Goal: Task Accomplishment & Management: Manage account settings

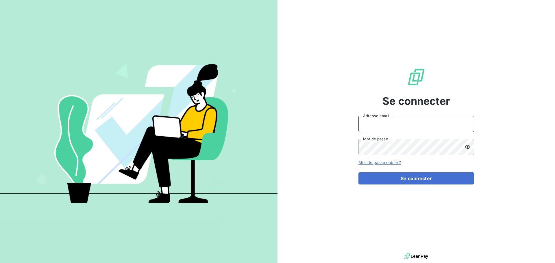
click at [394, 118] on input "Adresse email" at bounding box center [416, 124] width 116 height 16
type input "[EMAIL_ADDRESS][DOMAIN_NAME]"
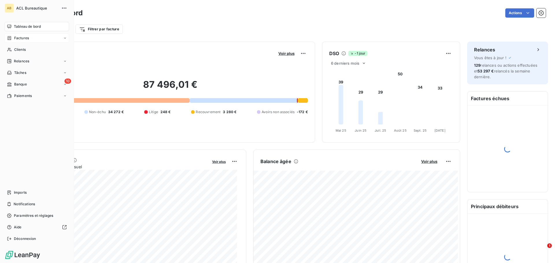
click at [17, 38] on span "Factures" at bounding box center [21, 38] width 15 height 5
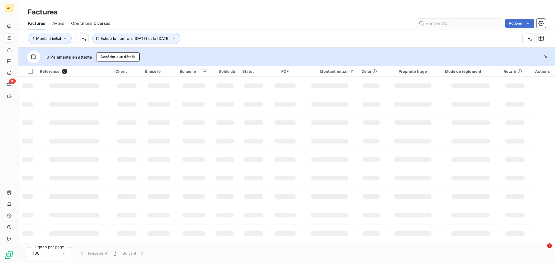
click at [456, 23] on input "text" at bounding box center [459, 23] width 87 height 9
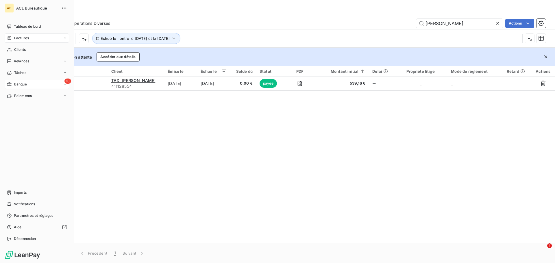
type input "[PERSON_NAME]"
click at [18, 81] on div "10 Banque" at bounding box center [37, 84] width 64 height 9
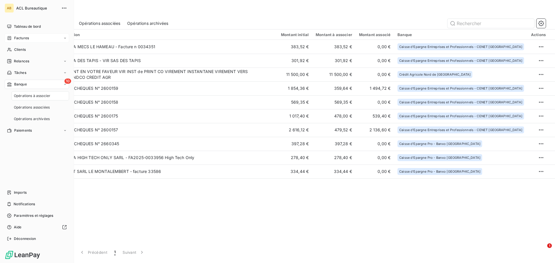
click at [39, 97] on span "Opérations à associer" at bounding box center [32, 95] width 36 height 5
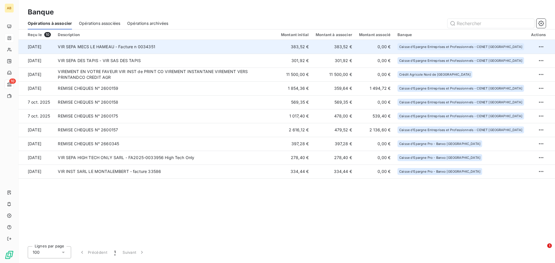
click at [355, 48] on td "383,52 €" at bounding box center [333, 47] width 43 height 14
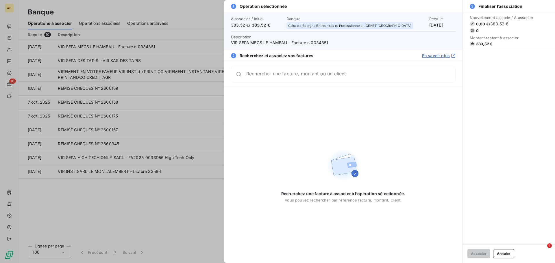
click at [320, 43] on span "VIR SEPA MECS LE HAMEAU - Facture n 0034351" at bounding box center [343, 43] width 224 height 6
copy span "0034351"
click at [286, 75] on input "Rechercher une facture, montant ou un client" at bounding box center [350, 77] width 209 height 6
paste input "0034351"
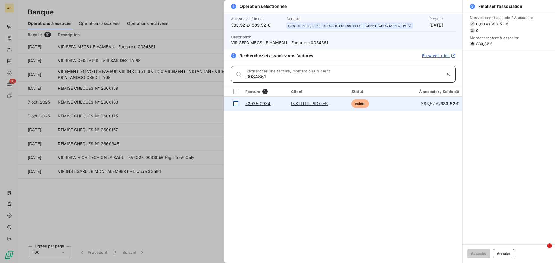
type input "0034351"
click at [237, 105] on div at bounding box center [235, 103] width 5 height 5
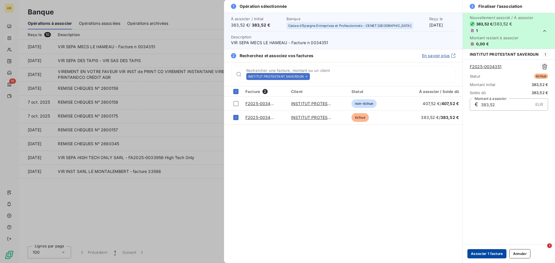
click at [483, 256] on button "Associer 1 facture" at bounding box center [486, 253] width 39 height 9
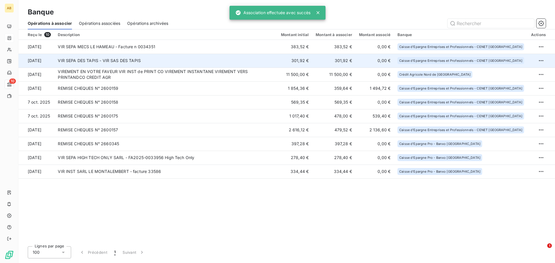
click at [155, 62] on td "VIR SEPA DES TAPIS - VIR SAS DES TAPIS" at bounding box center [165, 61] width 223 height 14
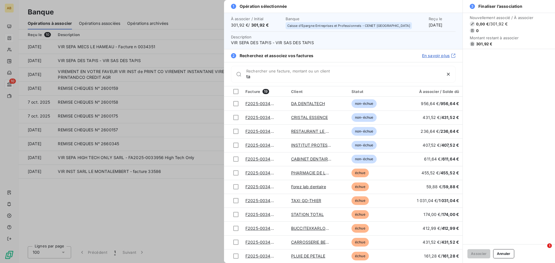
type input "t"
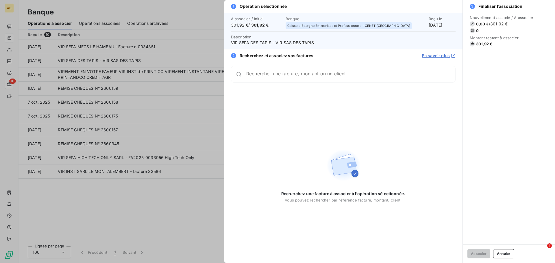
click at [202, 201] on div at bounding box center [277, 131] width 555 height 263
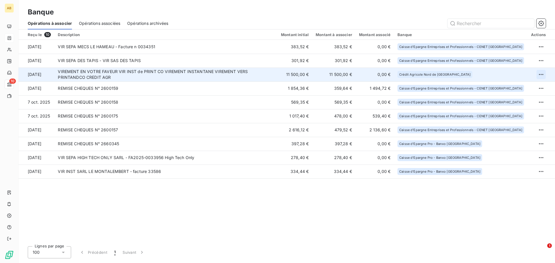
click at [536, 75] on html "AB 10 Banque Opérations à associer Opérations associées Opérations archivées Re…" at bounding box center [277, 131] width 555 height 263
click at [529, 88] on div "Archiver l’opération" at bounding box center [520, 87] width 44 height 9
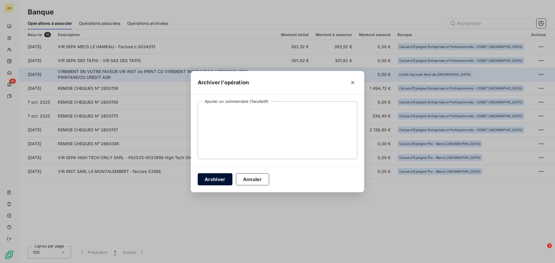
click at [213, 182] on button "Archiver" at bounding box center [215, 179] width 35 height 12
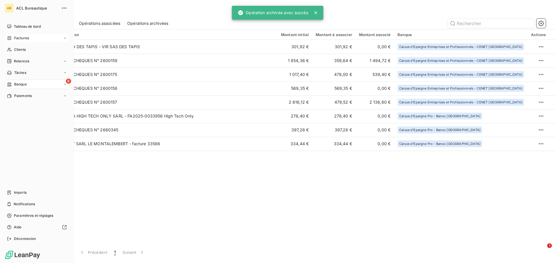
click at [13, 36] on div "Factures" at bounding box center [18, 38] width 22 height 5
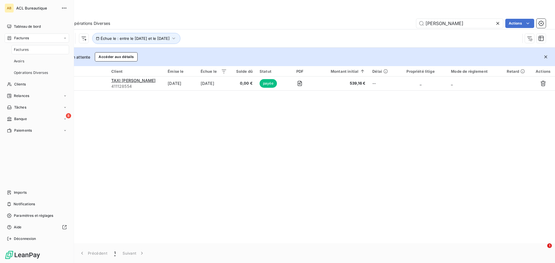
click at [38, 50] on div "Factures" at bounding box center [40, 49] width 57 height 9
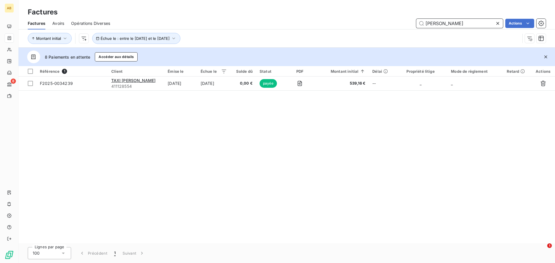
click at [438, 25] on input "[PERSON_NAME]" at bounding box center [459, 23] width 87 height 9
paste input "0034327"
click at [319, 130] on div "Référence 1 Client Émise le Échue le Solde dû Statut PDF Montant initial Délai …" at bounding box center [286, 154] width 536 height 177
click at [445, 22] on input "0034327" at bounding box center [459, 23] width 87 height 9
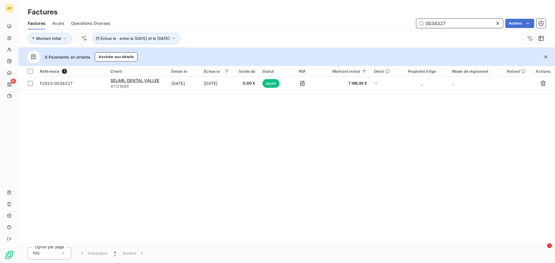
click at [445, 22] on input "0034327" at bounding box center [459, 23] width 87 height 9
paste input "420"
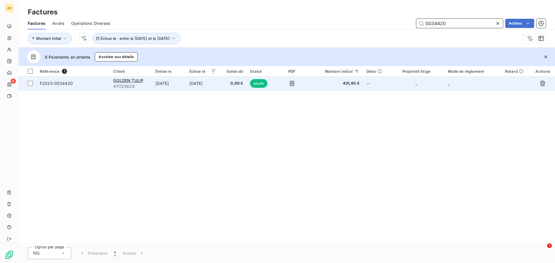
type input "0034420"
click at [342, 84] on span "431,40 €" at bounding box center [335, 84] width 48 height 6
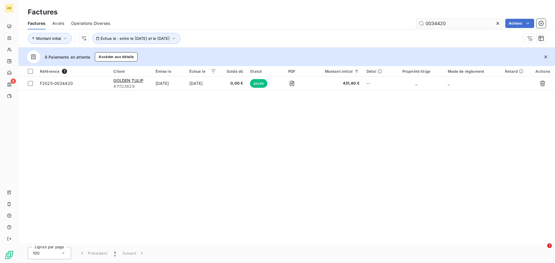
click at [431, 24] on input "0034420" at bounding box center [459, 23] width 87 height 9
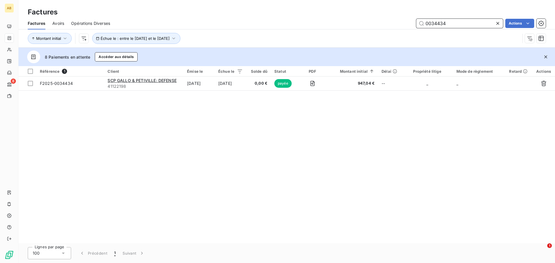
click at [432, 22] on input "0034434" at bounding box center [459, 23] width 87 height 9
paste input "308"
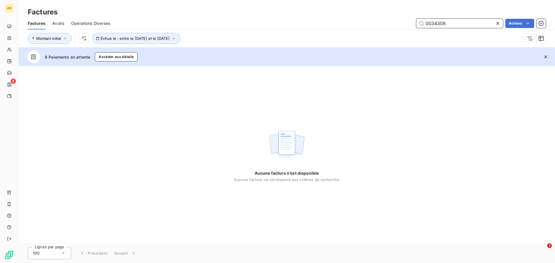
type input "0034308"
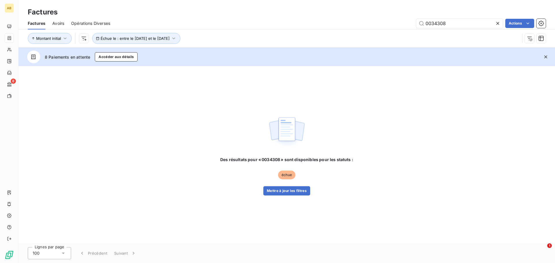
click at [418, 116] on div "Des résultats pour « 0034308 » sont disponibles pour les statuts : échue Mettre…" at bounding box center [286, 154] width 536 height 177
click at [440, 23] on input "0034308" at bounding box center [459, 23] width 87 height 9
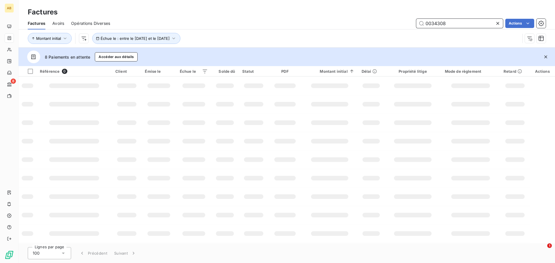
click at [438, 23] on input "0034308" at bounding box center [459, 23] width 87 height 9
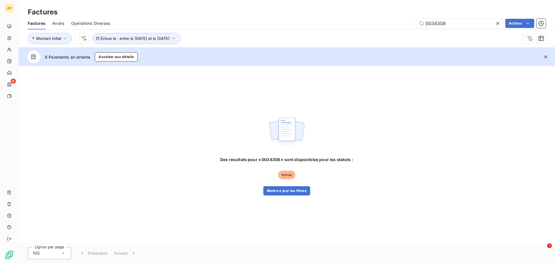
click at [180, 42] on span "Échue le : entre le [DATE] et le [DATE]" at bounding box center [136, 38] width 88 height 11
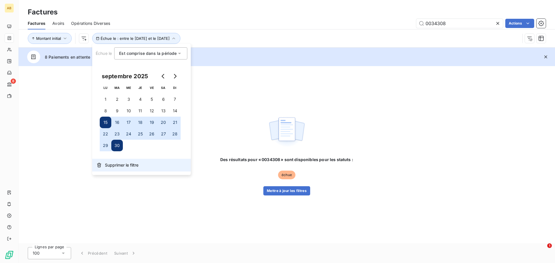
click at [124, 164] on span "Supprimer le filtre" at bounding box center [122, 165] width 34 height 6
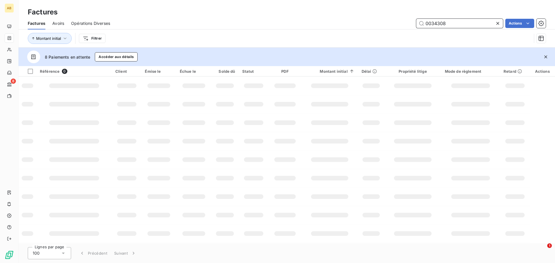
click at [439, 21] on input "0034308" at bounding box center [459, 23] width 87 height 9
click at [448, 20] on input "0034308" at bounding box center [459, 23] width 87 height 9
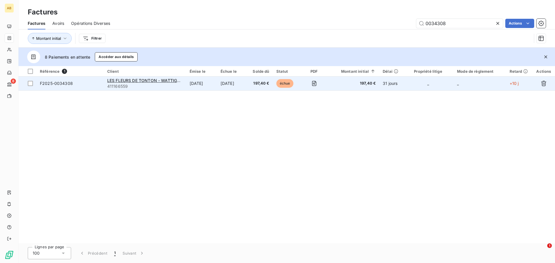
click at [308, 86] on td at bounding box center [313, 84] width 29 height 14
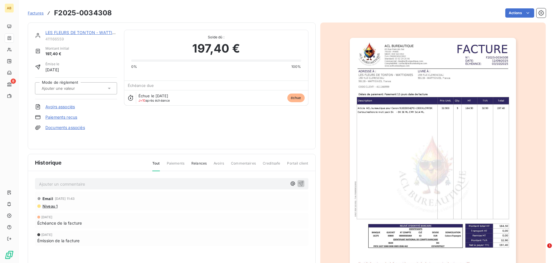
click at [149, 99] on span "J+10 après échéance" at bounding box center [153, 100] width 31 height 3
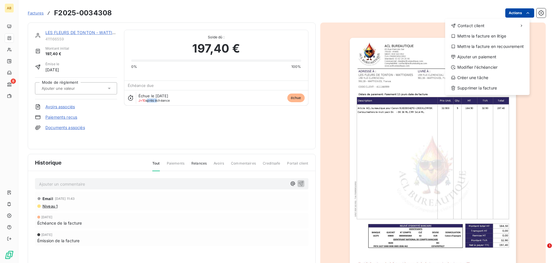
click at [527, 14] on html "AB 8 Factures F2025-0034308 Actions Contact client Mettre la facture en litige …" at bounding box center [277, 131] width 555 height 263
click at [535, 13] on html "AB 8 Factures F2025-0034308 Actions Contact client Mettre la facture en litige …" at bounding box center [277, 131] width 555 height 263
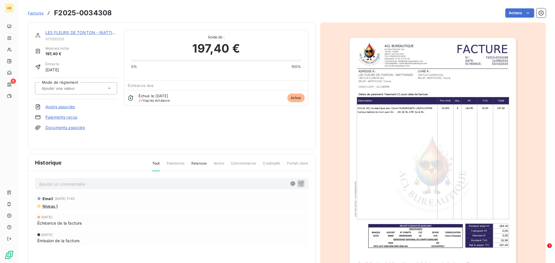
click at [538, 13] on icon "button" at bounding box center [541, 13] width 6 height 6
click at [196, 163] on span "Relances" at bounding box center [198, 166] width 15 height 10
click at [46, 204] on span "Niveau 1" at bounding box center [50, 206] width 16 height 5
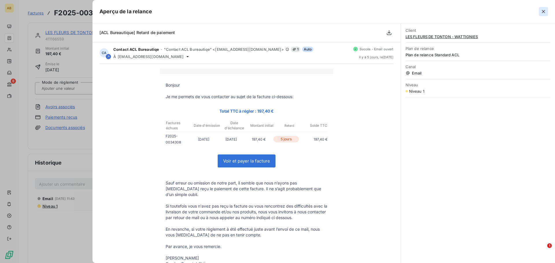
click at [545, 9] on icon "button" at bounding box center [543, 12] width 6 height 6
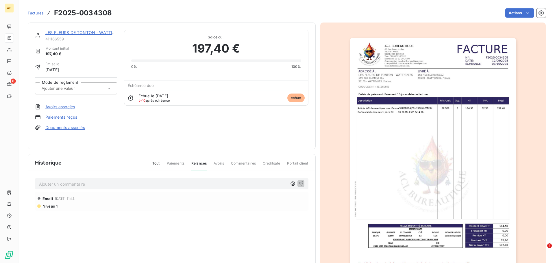
click at [239, 92] on div "Échue le [DATE] J+10 après échéance échue" at bounding box center [216, 97] width 184 height 15
click at [150, 100] on span "J+10 après échéance" at bounding box center [153, 100] width 31 height 3
click at [120, 101] on div "LES FLEURS DE TONTON - WATTIGNIES 411166559 Montant initial 197,40 € Émise le […" at bounding box center [171, 86] width 273 height 112
click at [128, 97] on icon at bounding box center [131, 98] width 6 height 6
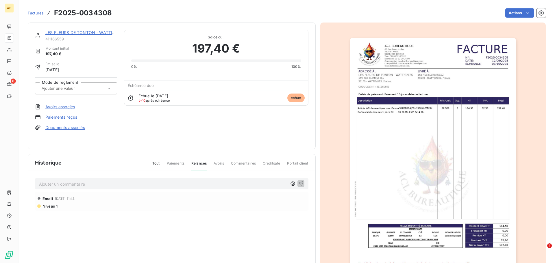
drag, startPoint x: 127, startPoint y: 97, endPoint x: 131, endPoint y: 88, distance: 10.1
click at [128, 96] on icon at bounding box center [131, 98] width 6 height 6
click at [131, 88] on span "Échéance due" at bounding box center [141, 85] width 26 height 5
click at [157, 166] on span "Tout" at bounding box center [156, 166] width 8 height 10
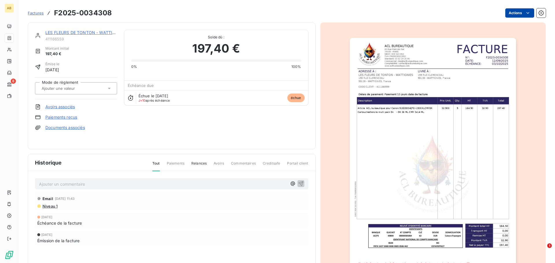
click at [519, 17] on html "AB 8 Factures F2025-0034308 Actions LES FLEURS DE TONTON - WATTIGNIES 411166559…" at bounding box center [277, 131] width 555 height 263
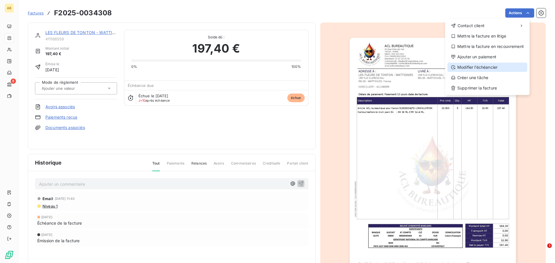
click at [499, 67] on div "Modifier l’échéancier" at bounding box center [487, 67] width 80 height 9
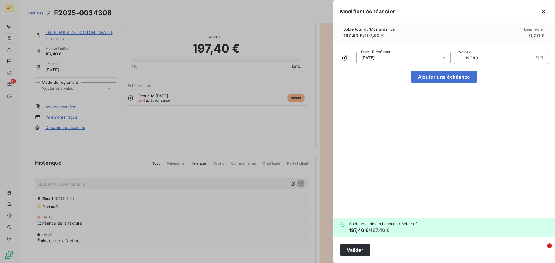
click at [390, 58] on div "[DATE]" at bounding box center [403, 58] width 94 height 12
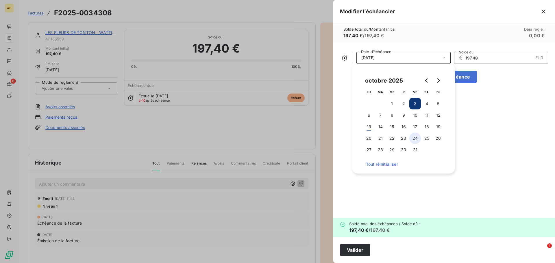
click at [416, 137] on button "24" at bounding box center [415, 139] width 12 height 12
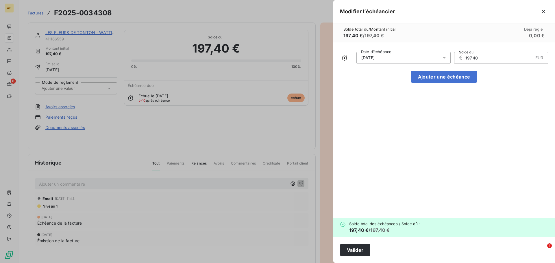
click at [501, 119] on div "[DATE] Date d’échéance € 197,40 EUR Solde dû Ajouter une échéance" at bounding box center [444, 130] width 222 height 176
click at [360, 252] on button "Valider" at bounding box center [355, 250] width 30 height 12
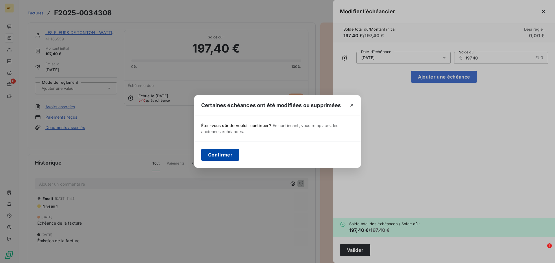
click at [224, 154] on button "Confirmer" at bounding box center [220, 155] width 38 height 12
